Goal: Task Accomplishment & Management: Manage account settings

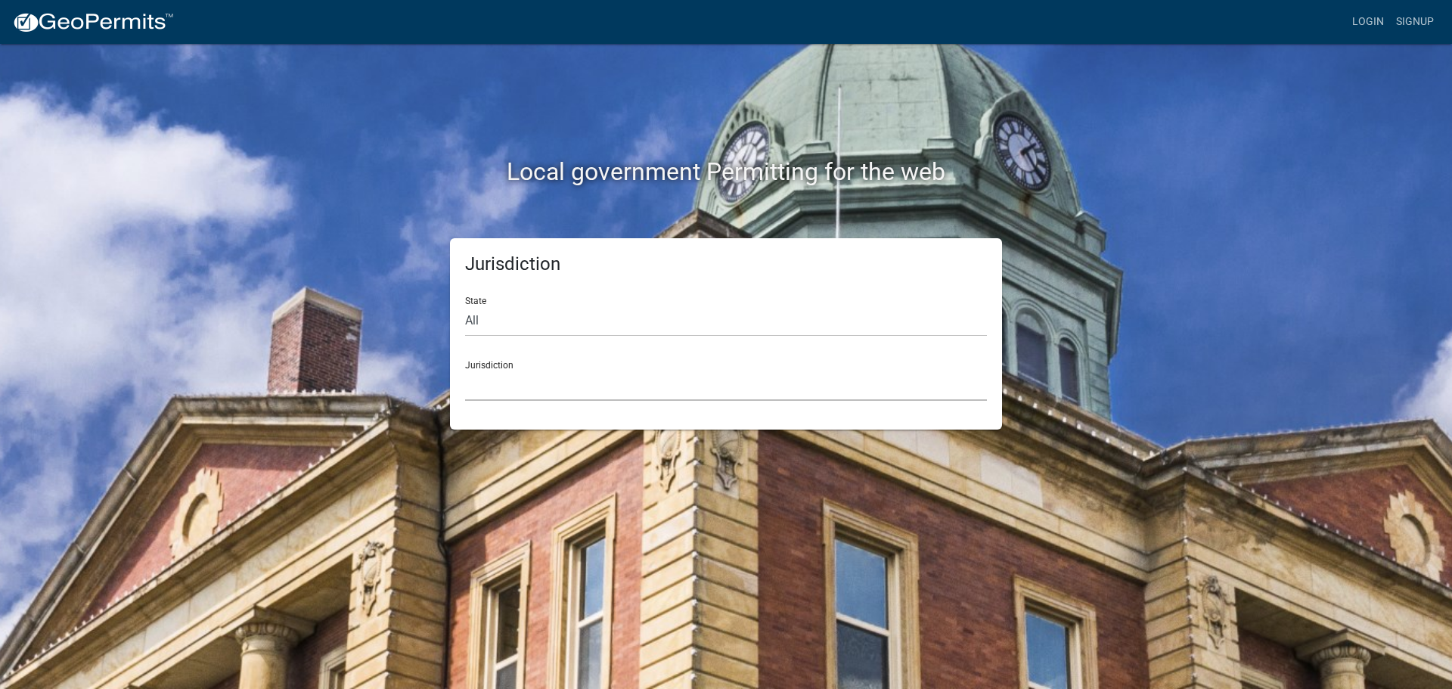
click at [607, 394] on select "[GEOGRAPHIC_DATA], [US_STATE] City of [GEOGRAPHIC_DATA], [US_STATE] [GEOGRAPHIC…" at bounding box center [726, 385] width 522 height 31
click at [364, 374] on div "Jurisdiction State All [US_STATE] [US_STATE] [US_STATE] [US_STATE] [US_STATE] […" at bounding box center [726, 333] width 862 height 191
click at [585, 327] on select "All [US_STATE] [US_STATE] [US_STATE] [US_STATE] [US_STATE] [US_STATE] [US_STATE…" at bounding box center [726, 321] width 522 height 31
select select "[US_STATE]"
click at [465, 306] on select "All [US_STATE] [US_STATE] [US_STATE] [US_STATE] [US_STATE] [US_STATE] [US_STATE…" at bounding box center [726, 321] width 522 height 31
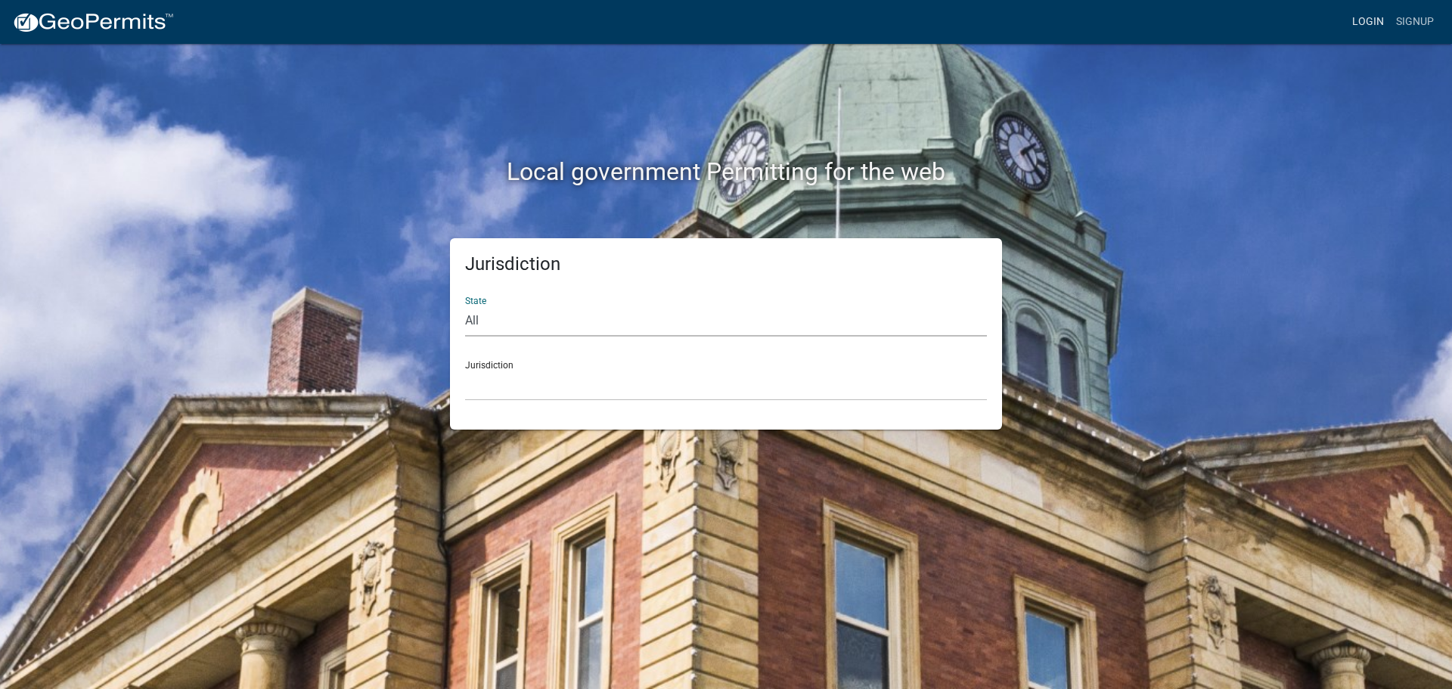
click at [1367, 28] on link "Login" at bounding box center [1368, 22] width 44 height 29
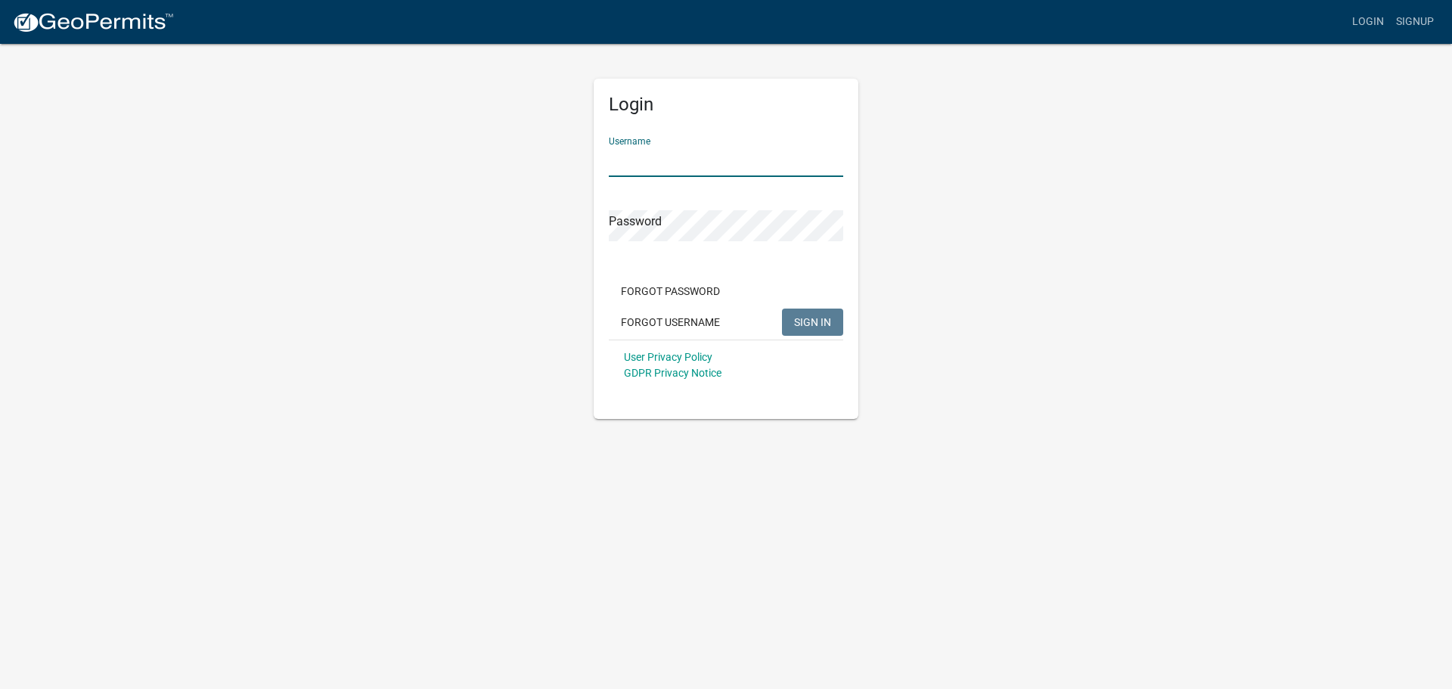
click at [618, 148] on input "Username" at bounding box center [726, 161] width 234 height 31
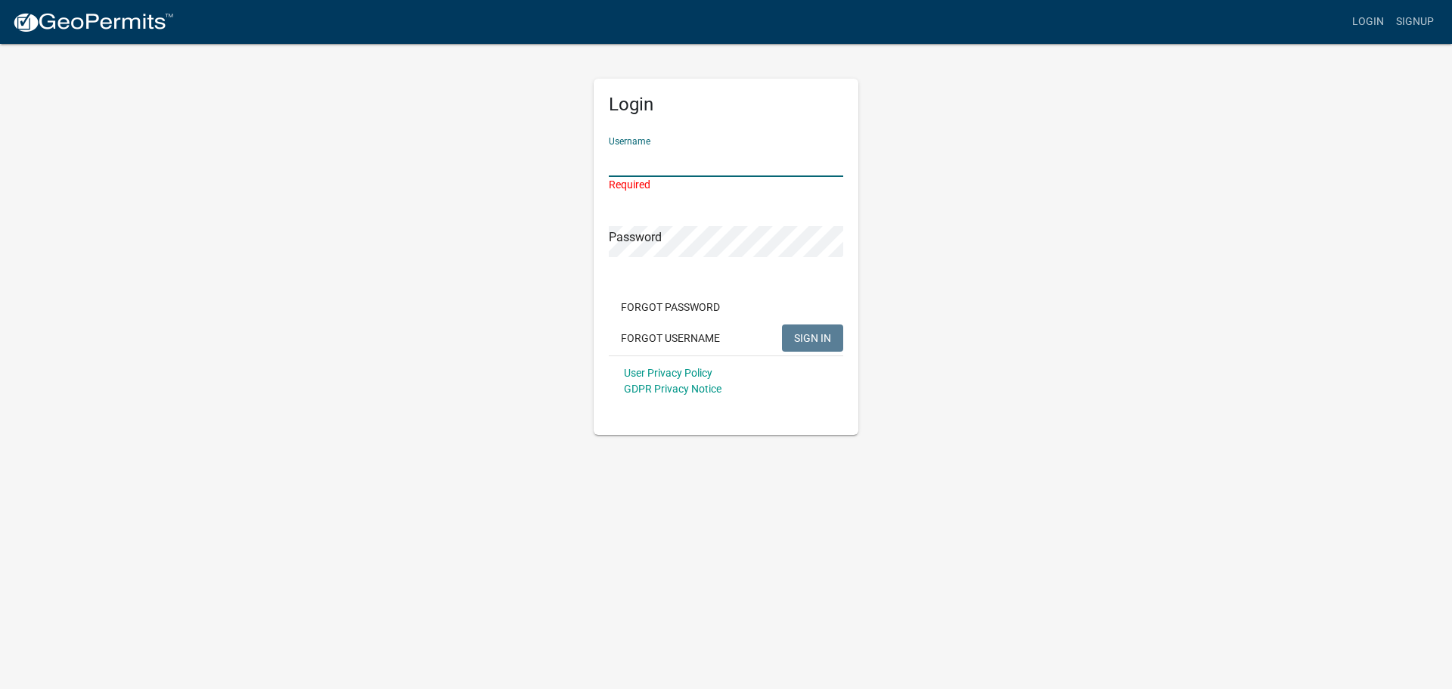
click at [701, 177] on div "Required" at bounding box center [726, 185] width 234 height 16
click at [700, 166] on input "Username" at bounding box center [726, 161] width 234 height 31
click at [715, 161] on input "Username" at bounding box center [726, 161] width 234 height 31
